Goal: Navigation & Orientation: Find specific page/section

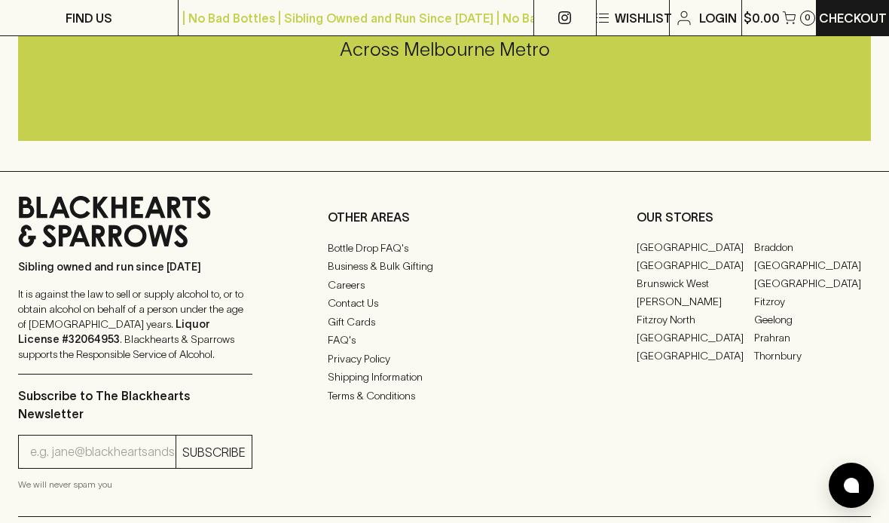
scroll to position [3688, 0]
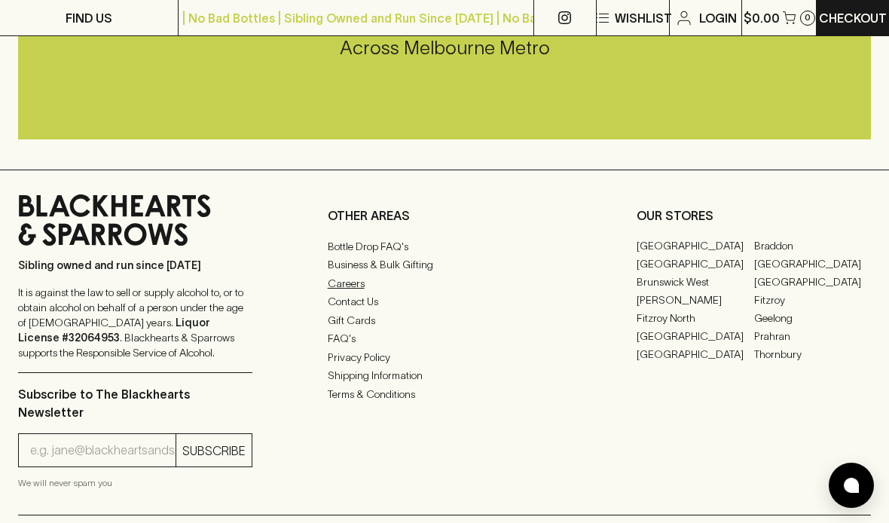
click at [351, 283] on link "Careers" at bounding box center [445, 283] width 234 height 18
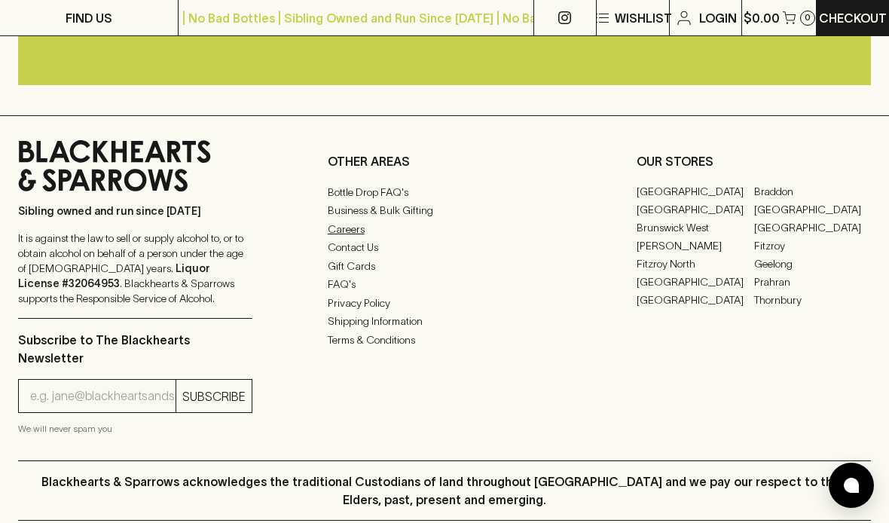
scroll to position [3744, 0]
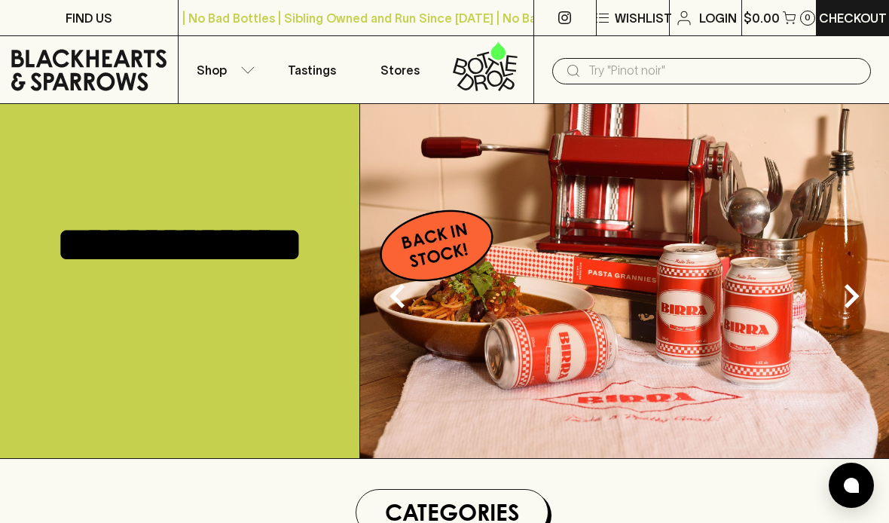
click at [492, 64] on icon at bounding box center [492, 65] width 14 height 17
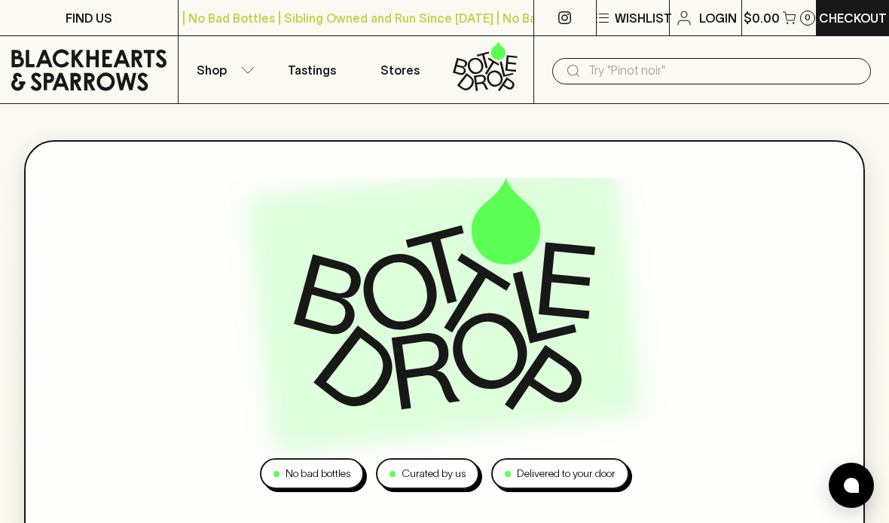
click at [124, 72] on icon at bounding box center [88, 69] width 155 height 45
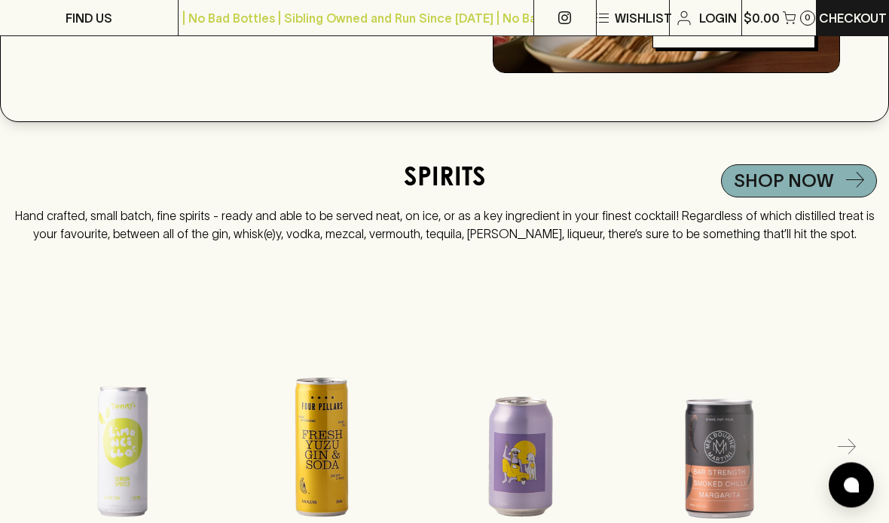
scroll to position [2377, 0]
click at [841, 179] on link "Shop NOW" at bounding box center [799, 180] width 156 height 33
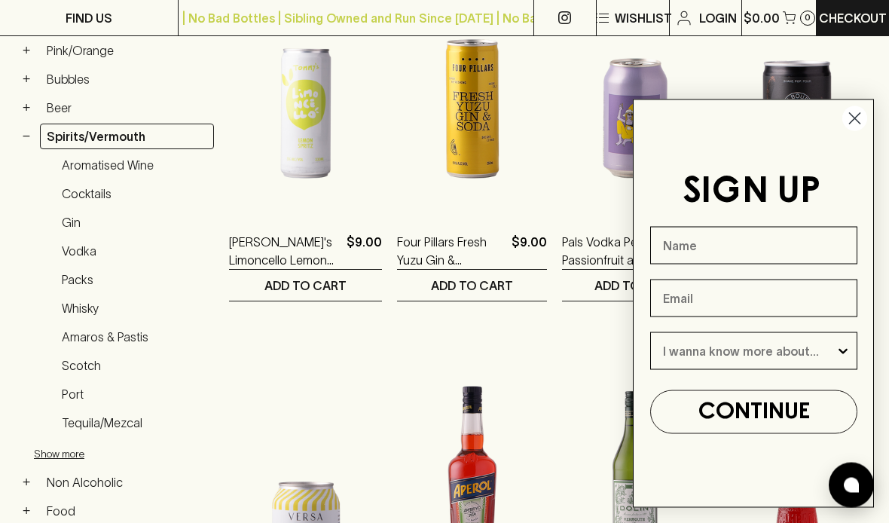
scroll to position [357, 0]
click at [81, 216] on link "Gin" at bounding box center [134, 222] width 159 height 26
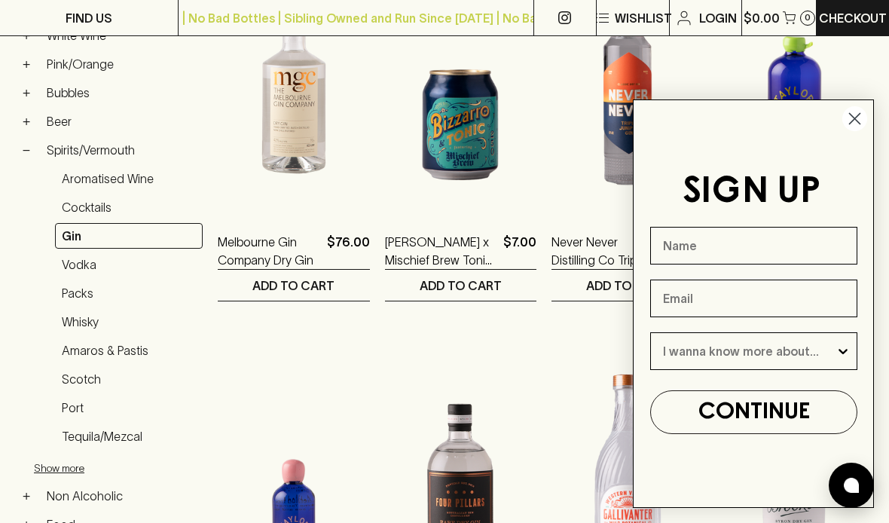
click at [855, 131] on circle "Close dialog" at bounding box center [854, 118] width 25 height 25
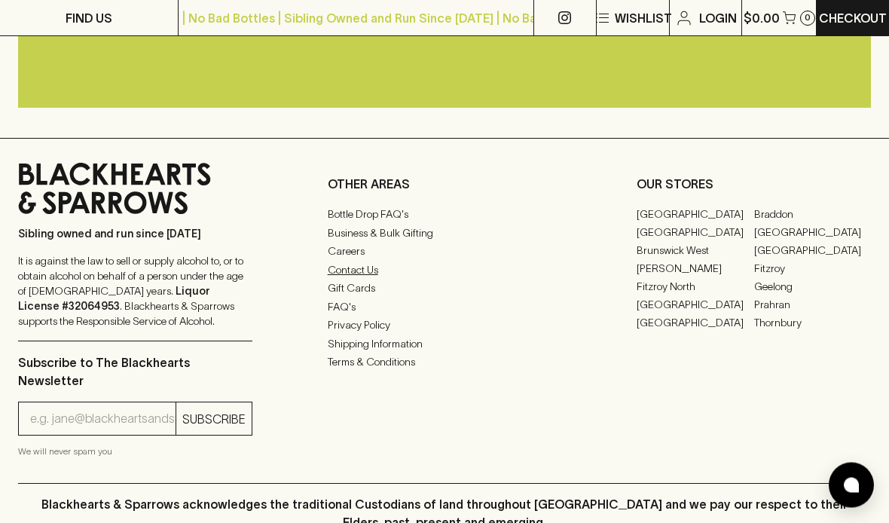
scroll to position [1916, 0]
click at [383, 270] on link "Contact Us" at bounding box center [445, 270] width 234 height 18
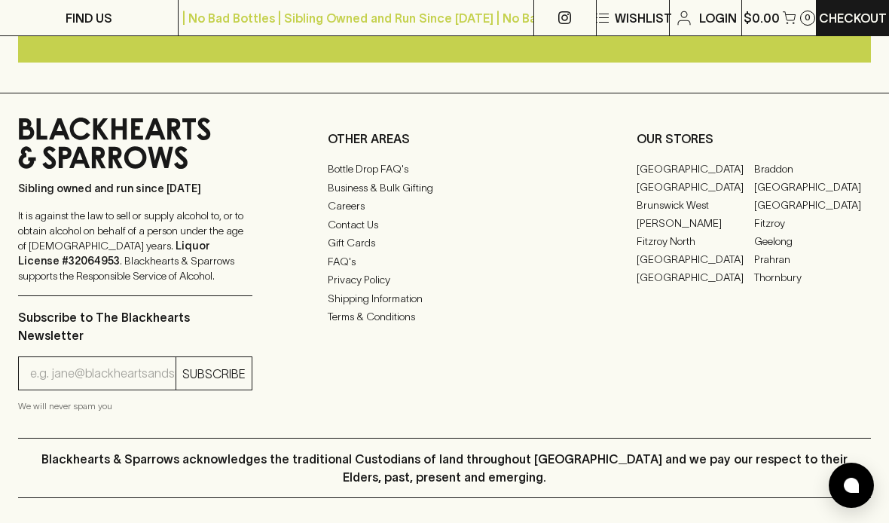
scroll to position [854, 0]
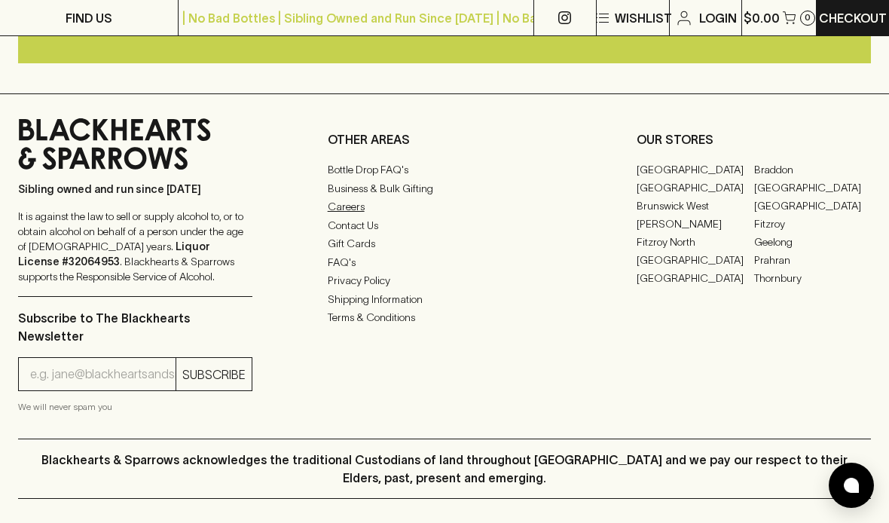
click at [361, 209] on link "Careers" at bounding box center [445, 207] width 234 height 18
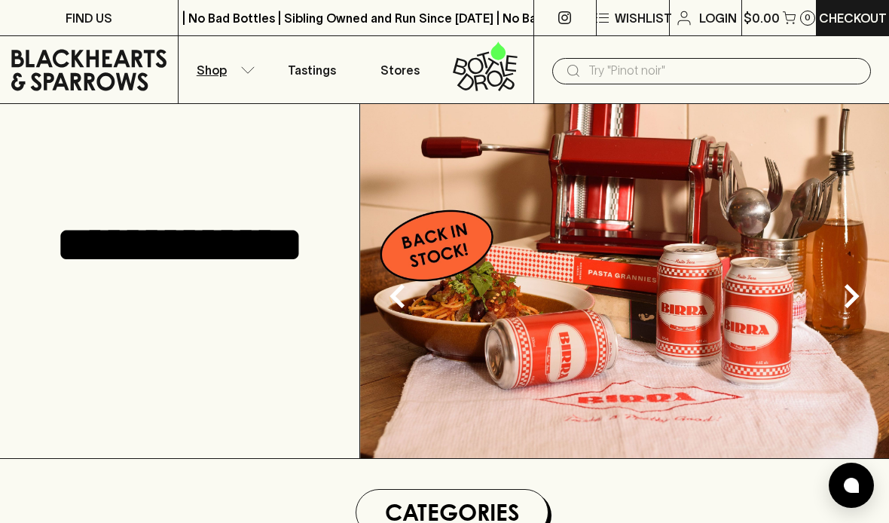
click at [255, 74] on button "Shop" at bounding box center [222, 69] width 89 height 67
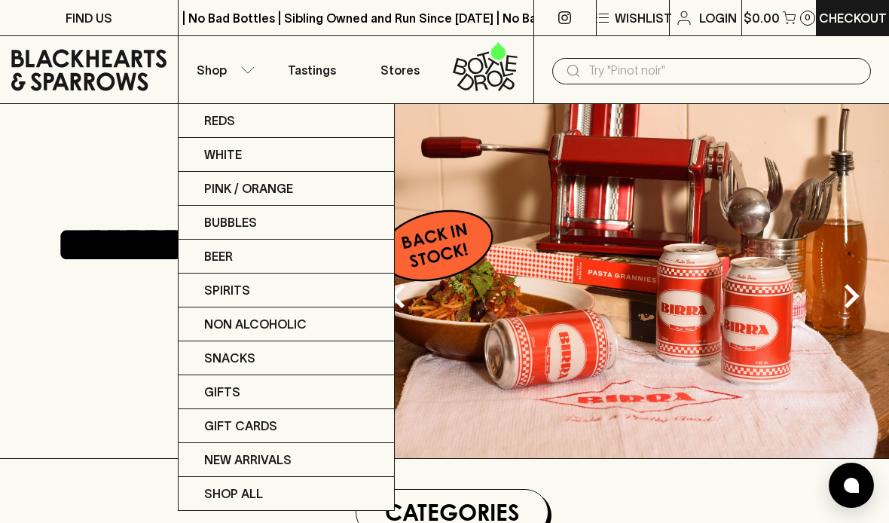
click at [255, 76] on div at bounding box center [444, 261] width 889 height 523
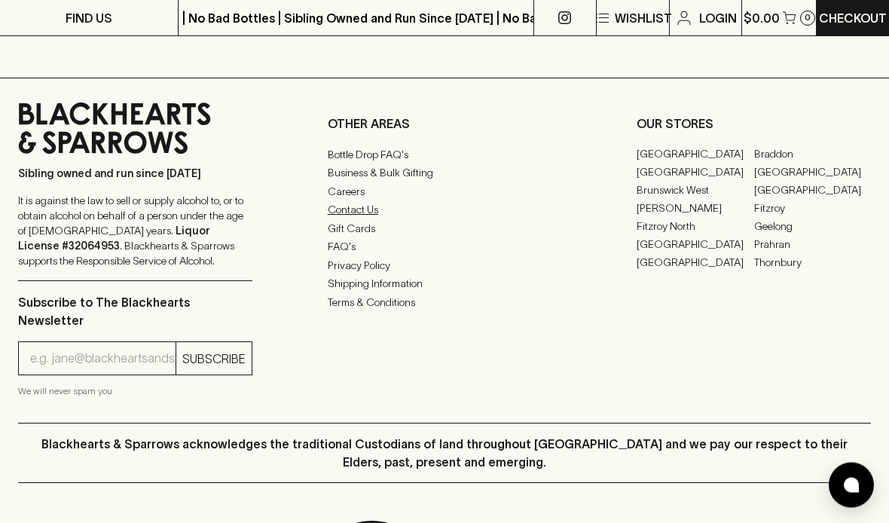
scroll to position [3781, 0]
click at [377, 212] on link "Contact Us" at bounding box center [445, 209] width 234 height 18
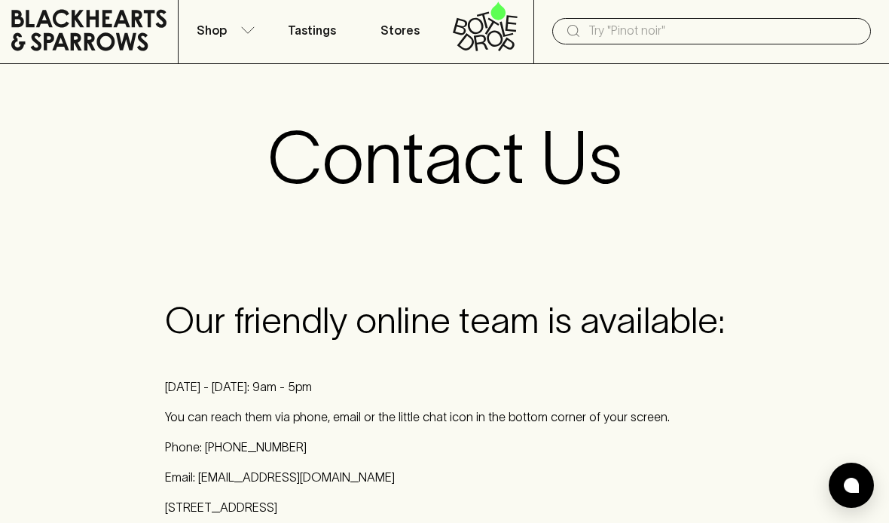
scroll to position [42, 0]
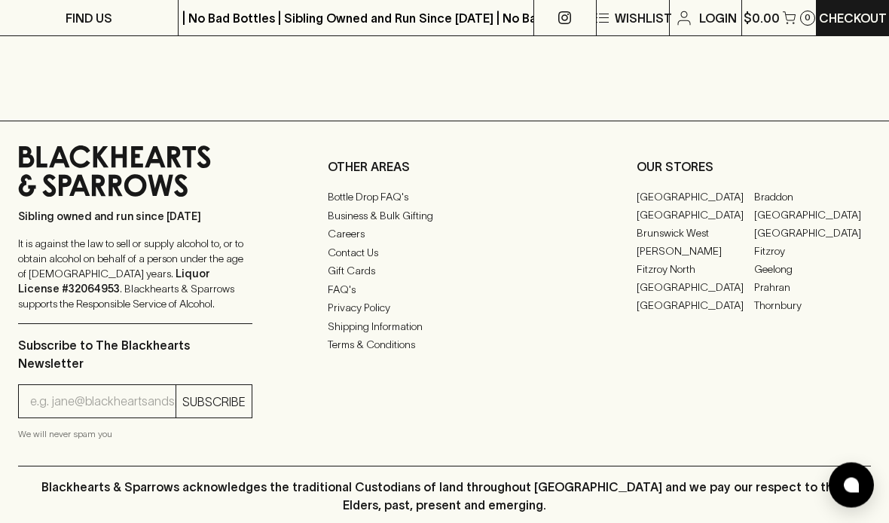
scroll to position [1554, 0]
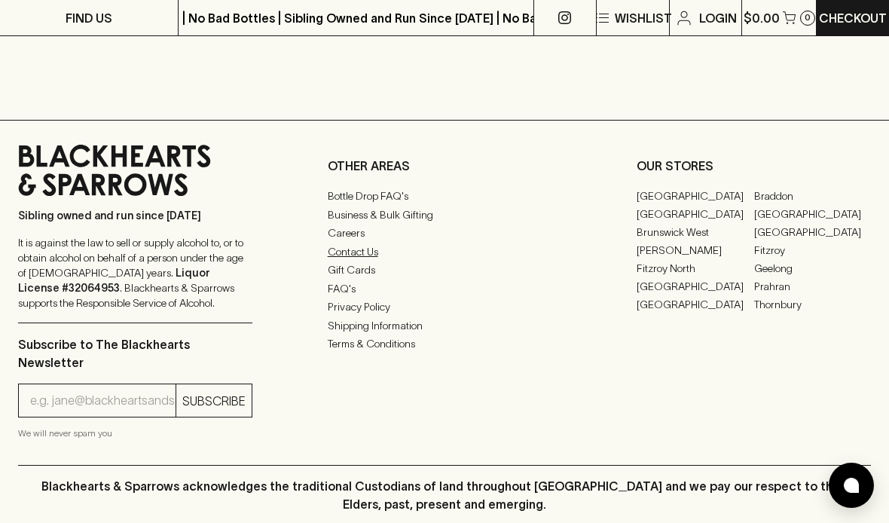
click at [371, 243] on link "Contact Us" at bounding box center [445, 251] width 234 height 18
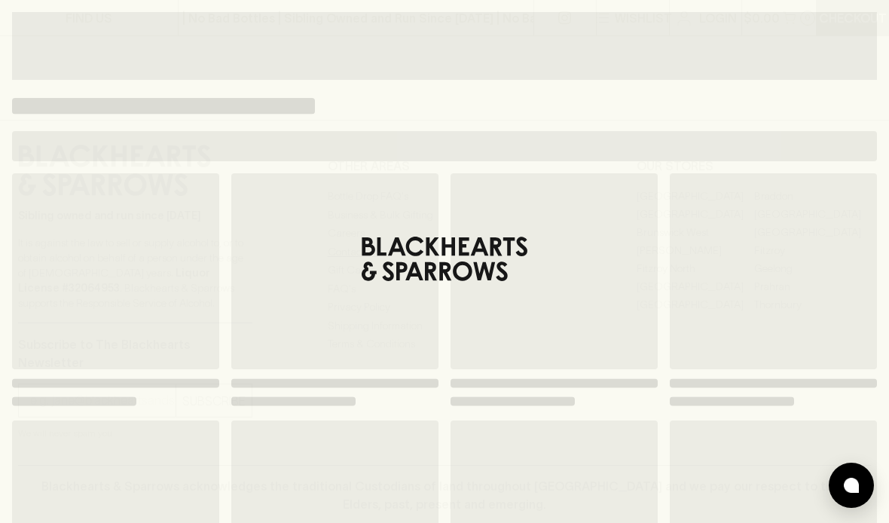
scroll to position [1483, 0]
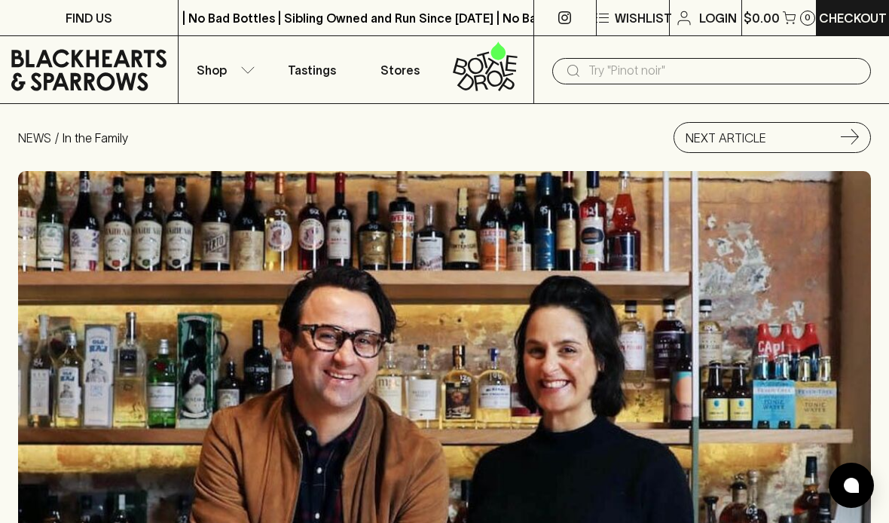
click at [91, 63] on icon at bounding box center [88, 69] width 155 height 45
